Goal: Use online tool/utility: Utilize a website feature to perform a specific function

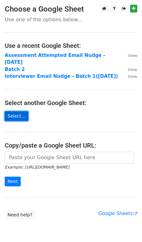
click at [12, 119] on link "Select..." at bounding box center [16, 117] width 23 height 10
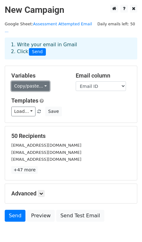
click at [30, 81] on link "Copy/paste..." at bounding box center [30, 86] width 38 height 10
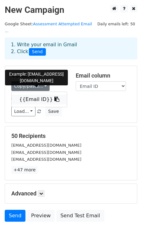
click at [30, 95] on link "{{Email ID}}" at bounding box center [39, 100] width 55 height 10
